Goal: Transaction & Acquisition: Purchase product/service

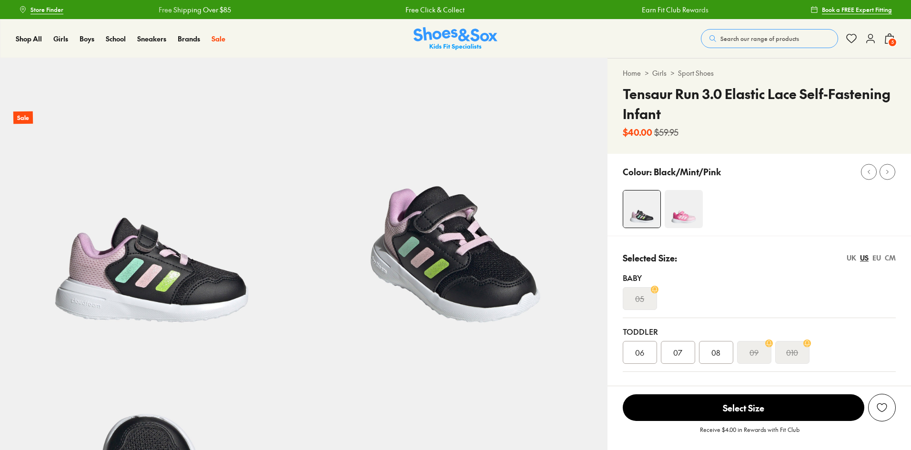
select select "*"
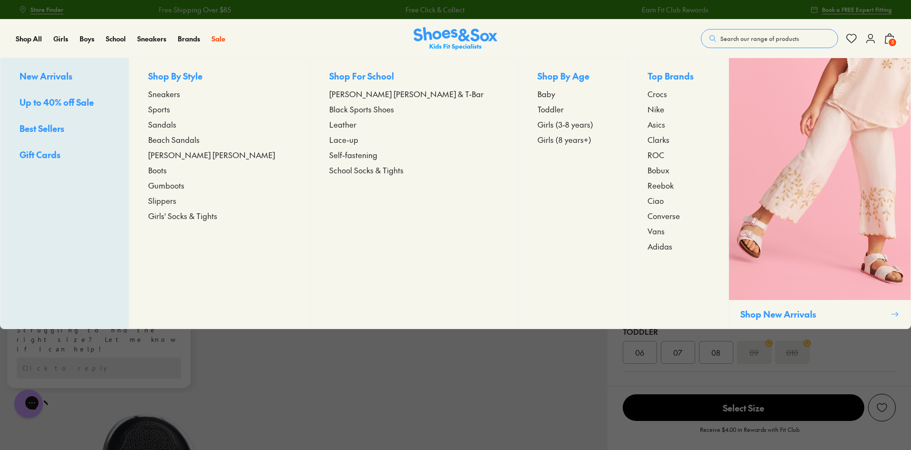
click at [65, 103] on span "Up to 40% off Sale" at bounding box center [57, 102] width 74 height 12
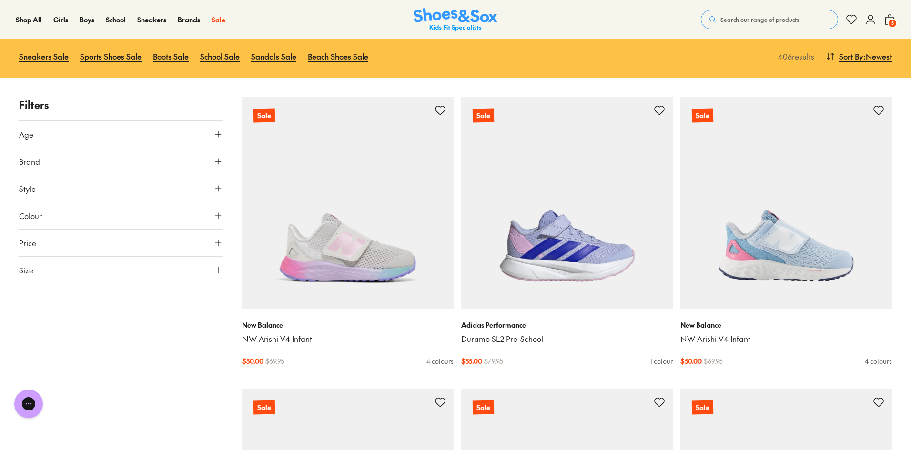
click at [91, 270] on button "Size" at bounding box center [121, 270] width 204 height 27
click at [117, 303] on button "US" at bounding box center [121, 298] width 40 height 18
click at [173, 328] on button "09" at bounding box center [171, 324] width 30 height 23
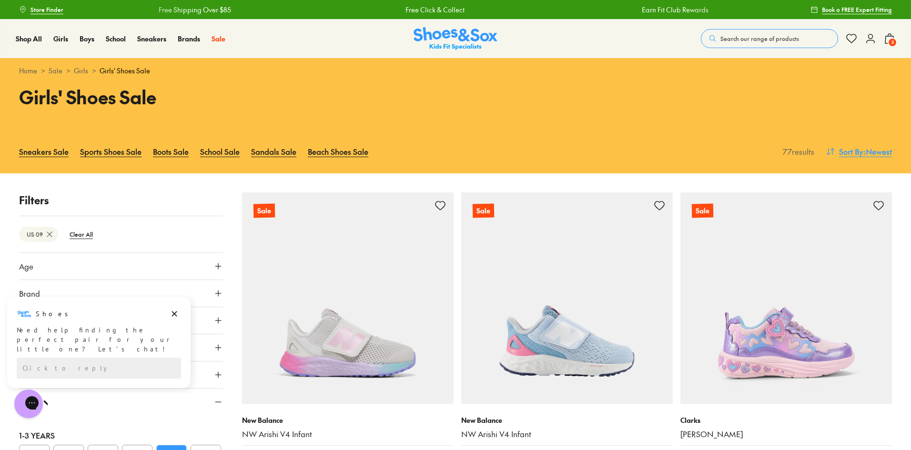
click at [859, 153] on span "Sort By" at bounding box center [851, 151] width 24 height 11
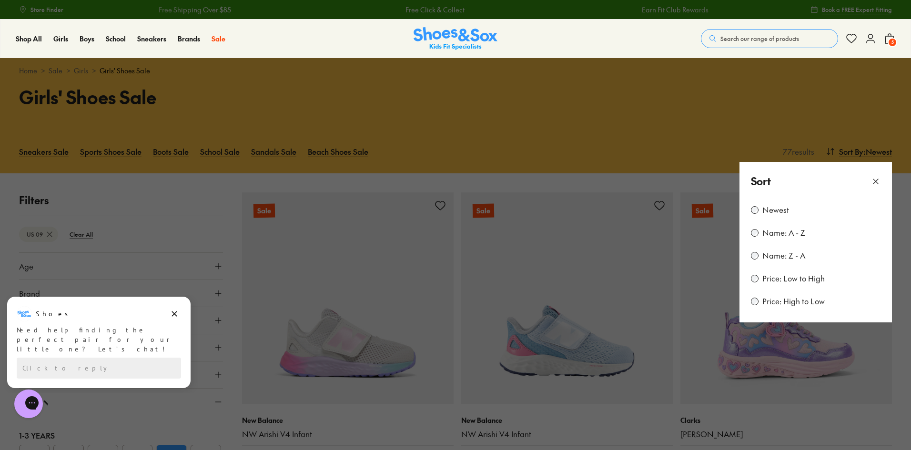
click at [796, 284] on div "Newest Name: A - Z Name: Z - A Price: Low to High Price: High to Low" at bounding box center [815, 262] width 152 height 122
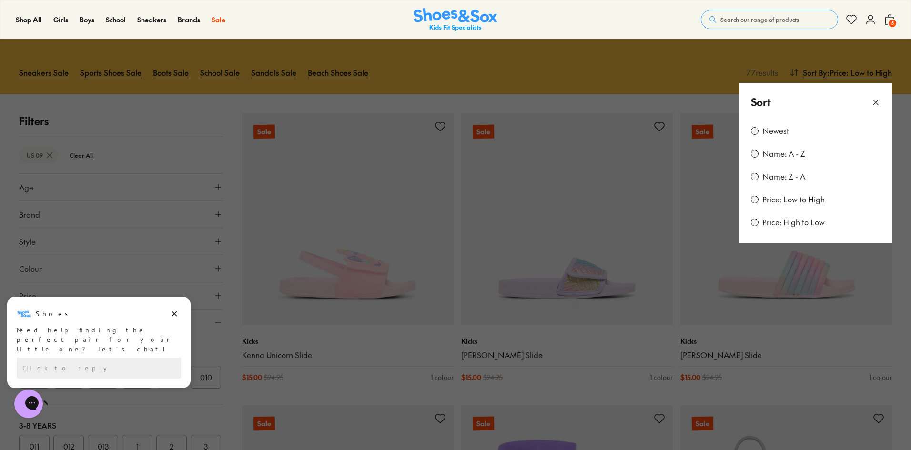
click at [901, 342] on button at bounding box center [455, 225] width 911 height 450
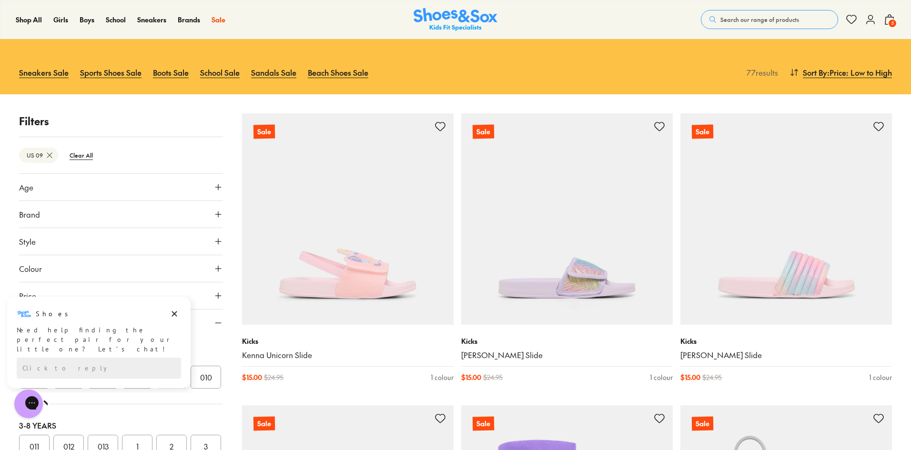
click at [57, 248] on button "Style" at bounding box center [121, 241] width 204 height 27
click at [176, 312] on icon "Dismiss campaign" at bounding box center [174, 314] width 5 height 5
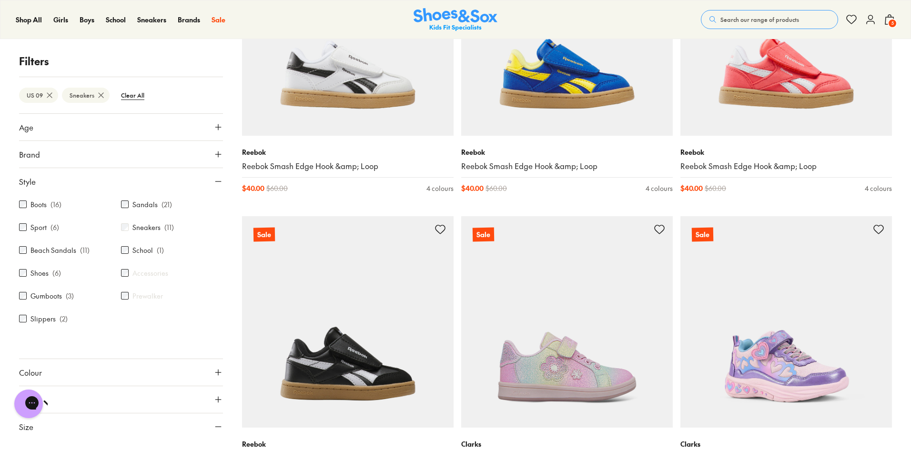
scroll to position [270, 0]
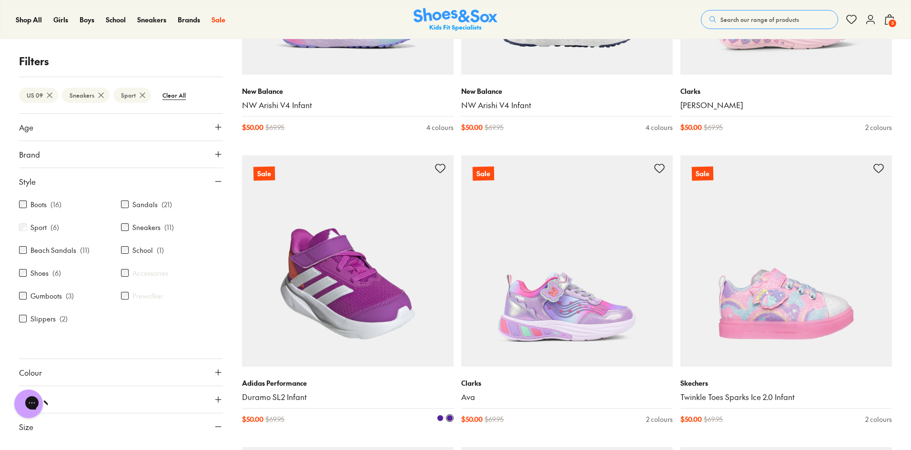
scroll to position [904, 0]
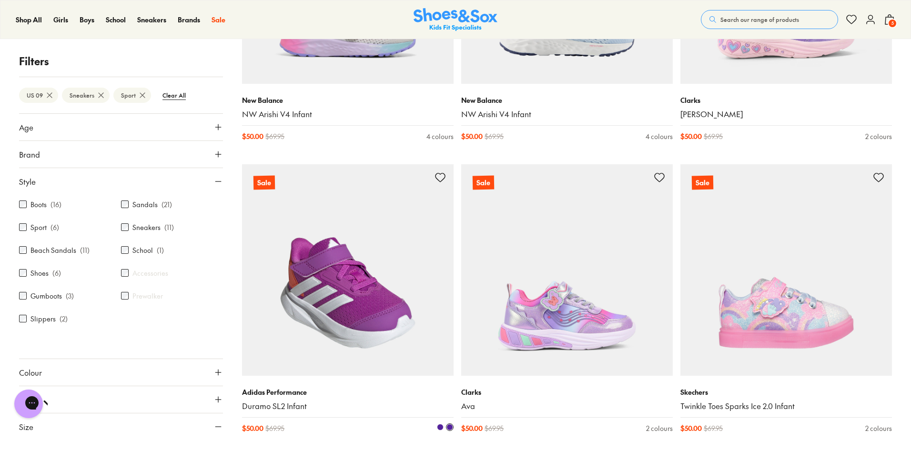
click at [383, 313] on img at bounding box center [348, 270] width 212 height 212
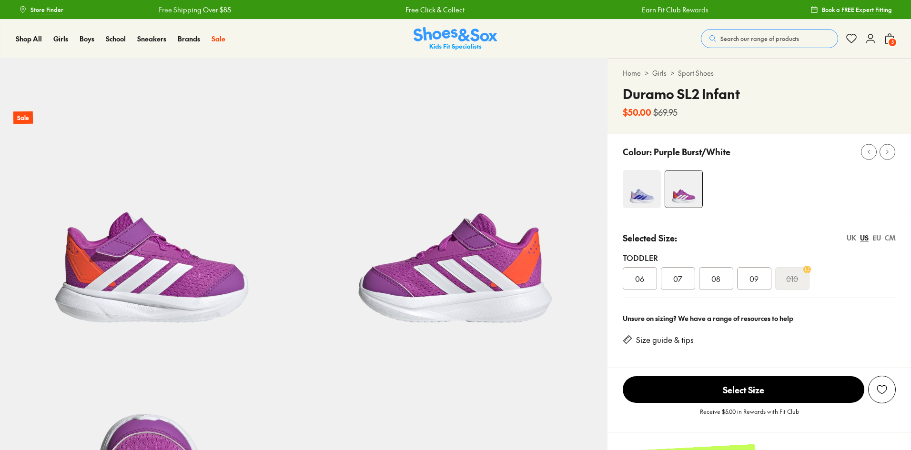
click at [757, 282] on span "09" at bounding box center [753, 278] width 9 height 11
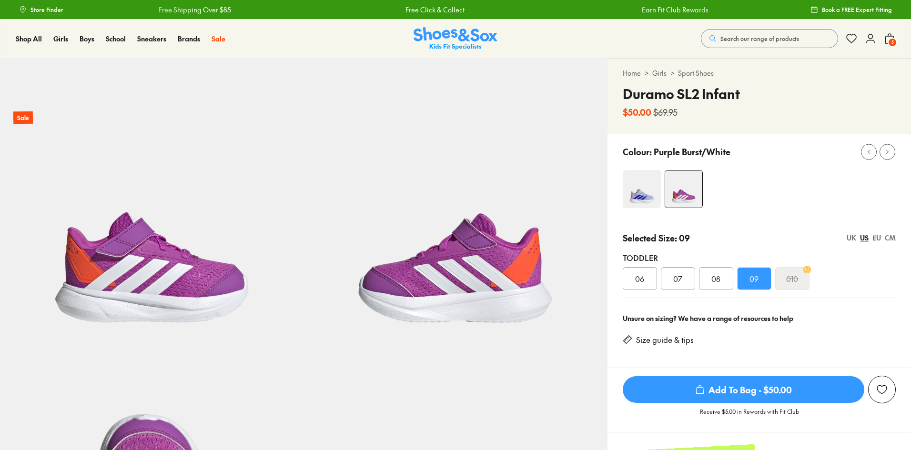
select select "*"
click at [746, 392] on span "Add To Bag - $50.00" at bounding box center [744, 389] width 242 height 27
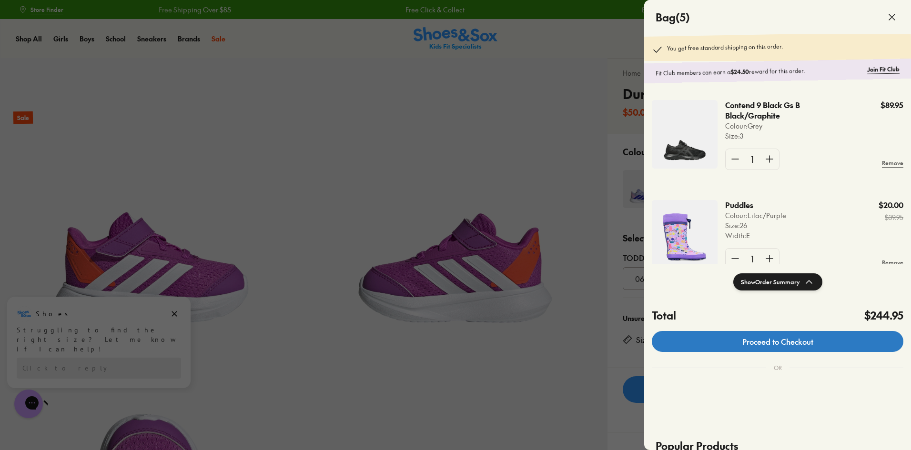
click at [780, 338] on link "Proceed to Checkout" at bounding box center [778, 341] width 252 height 21
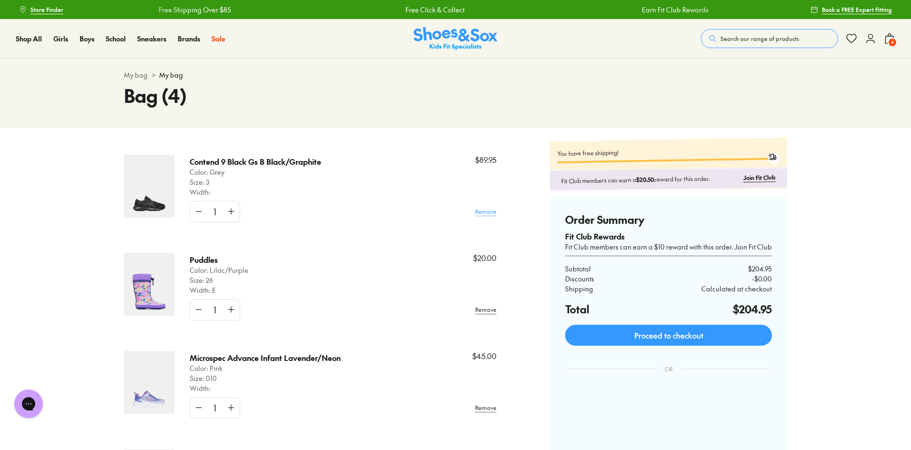
click at [491, 212] on link "Remove" at bounding box center [485, 211] width 21 height 17
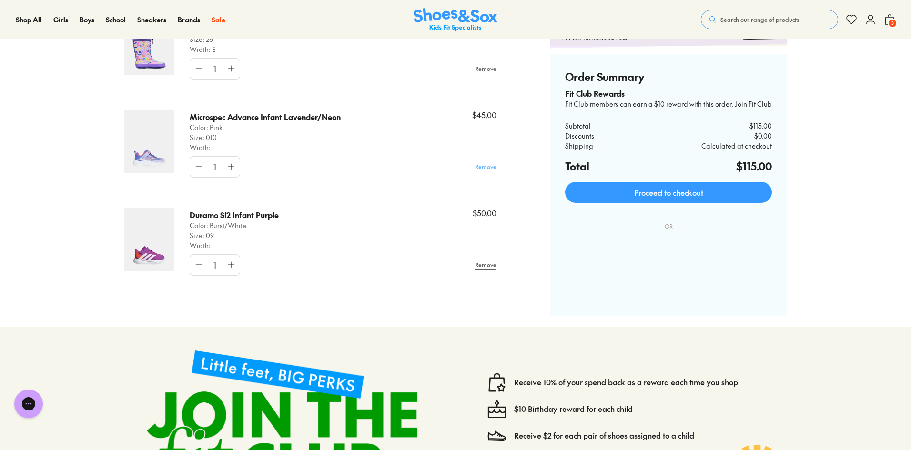
click at [494, 168] on link "Remove" at bounding box center [485, 166] width 21 height 17
